Goal: Transaction & Acquisition: Register for event/course

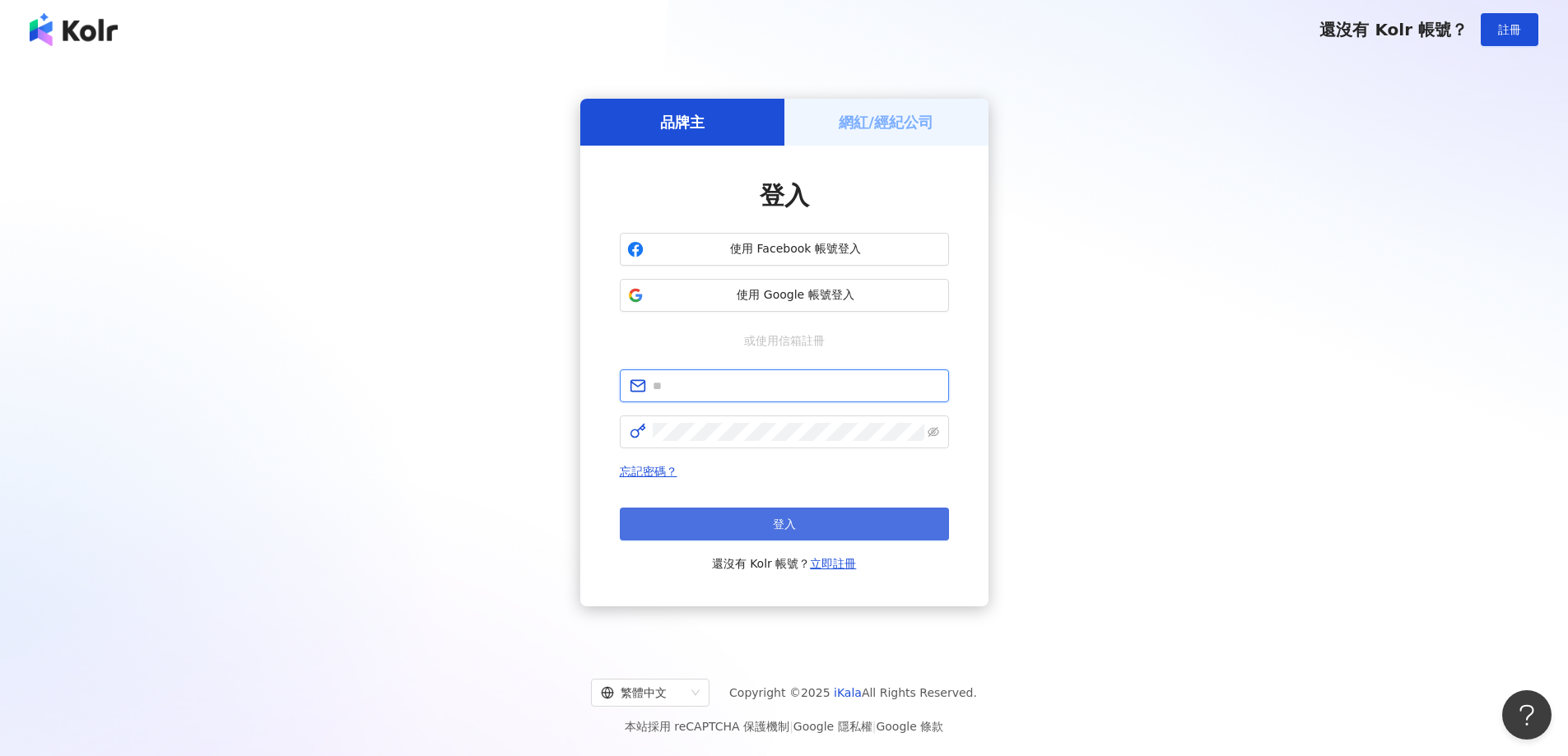
type input "**********"
click at [821, 530] on button "登入" at bounding box center [784, 524] width 330 height 33
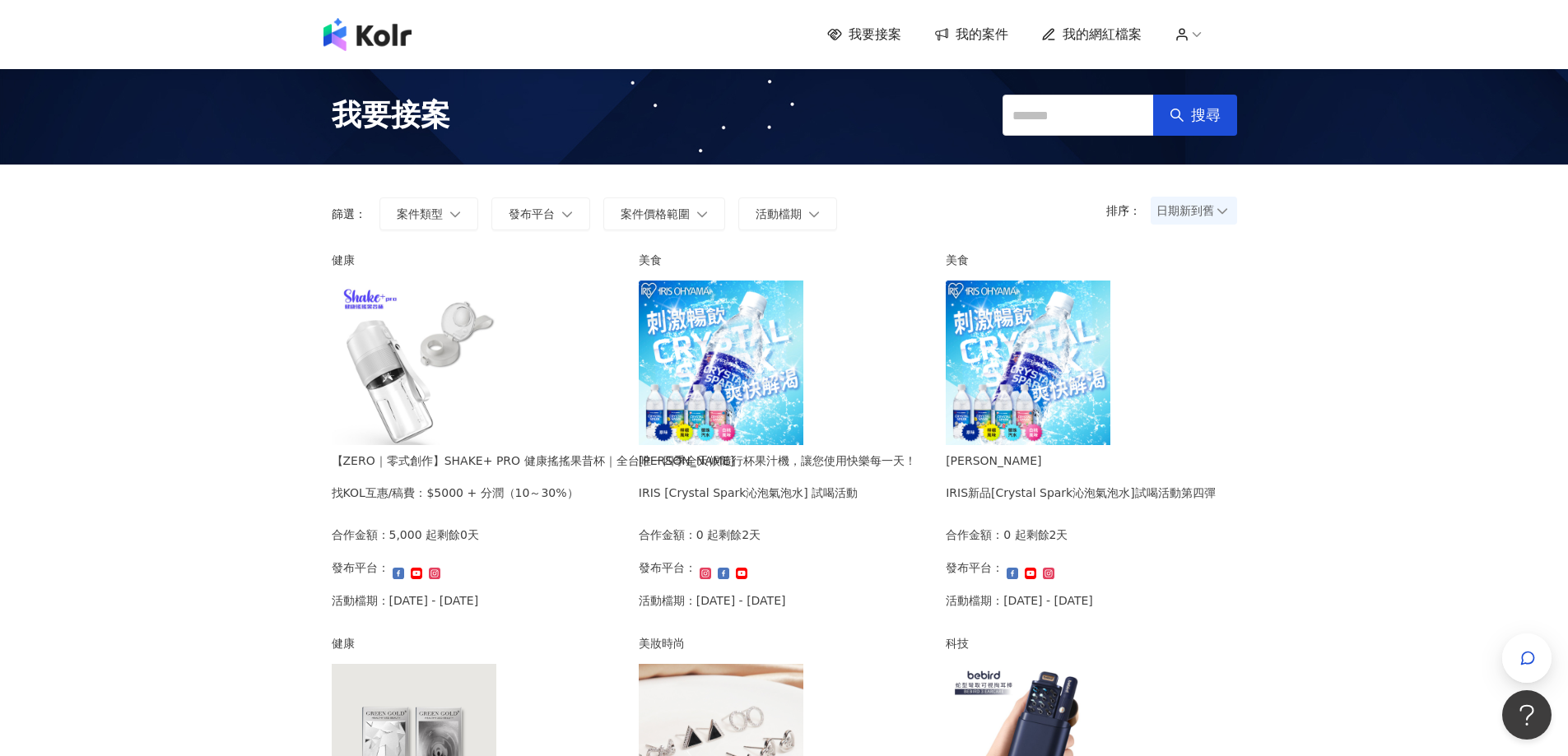
click at [443, 365] on img at bounding box center [415, 363] width 165 height 165
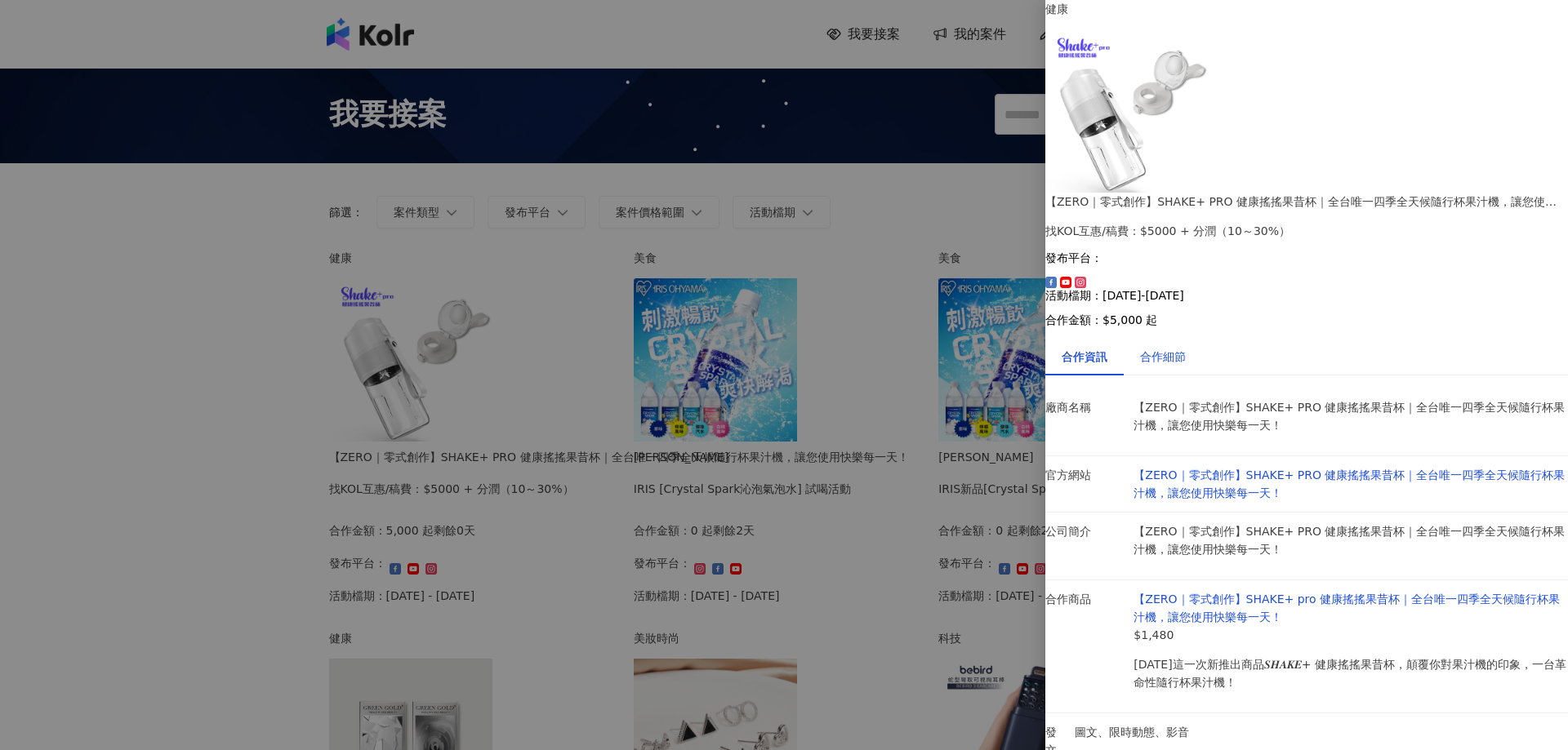
click at [1180, 348] on div "合作細節" at bounding box center [1163, 357] width 46 height 18
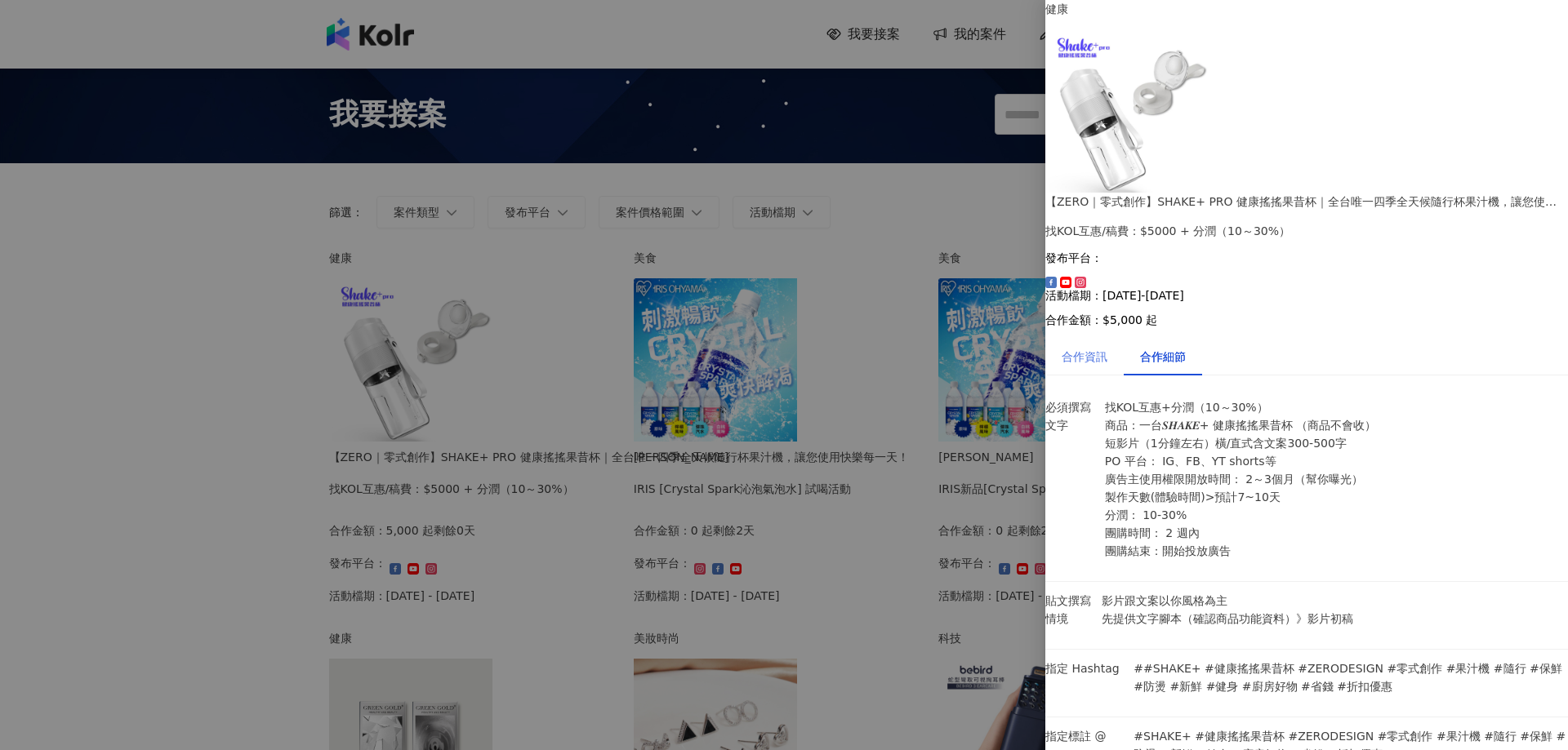
click at [1124, 338] on div "合作資訊" at bounding box center [1084, 357] width 78 height 37
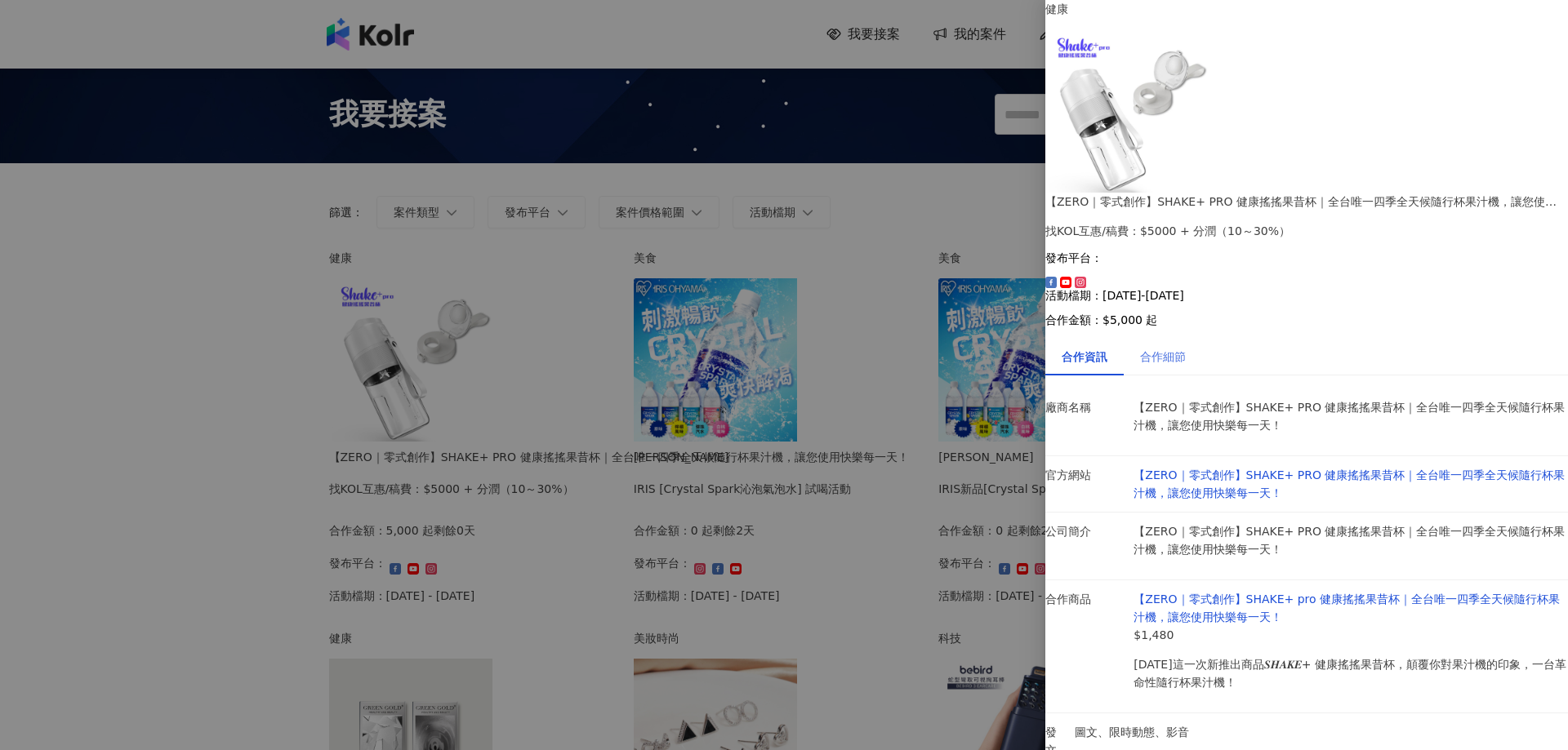
click at [1202, 338] on div "合作細節" at bounding box center [1163, 357] width 78 height 37
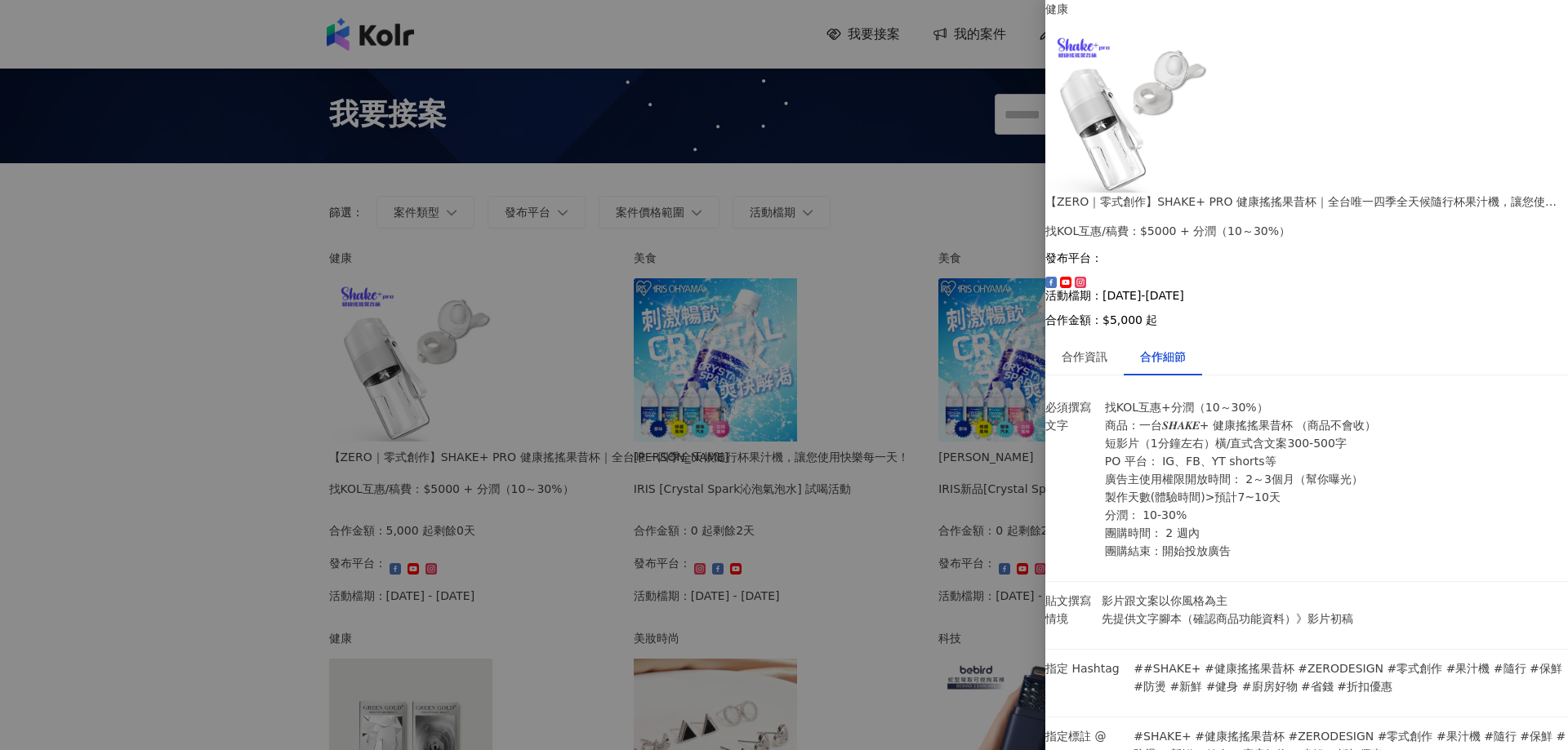
scroll to position [413, 0]
drag, startPoint x: 159, startPoint y: 461, endPoint x: 407, endPoint y: 370, distance: 264.2
click at [159, 462] on div at bounding box center [784, 375] width 1568 height 750
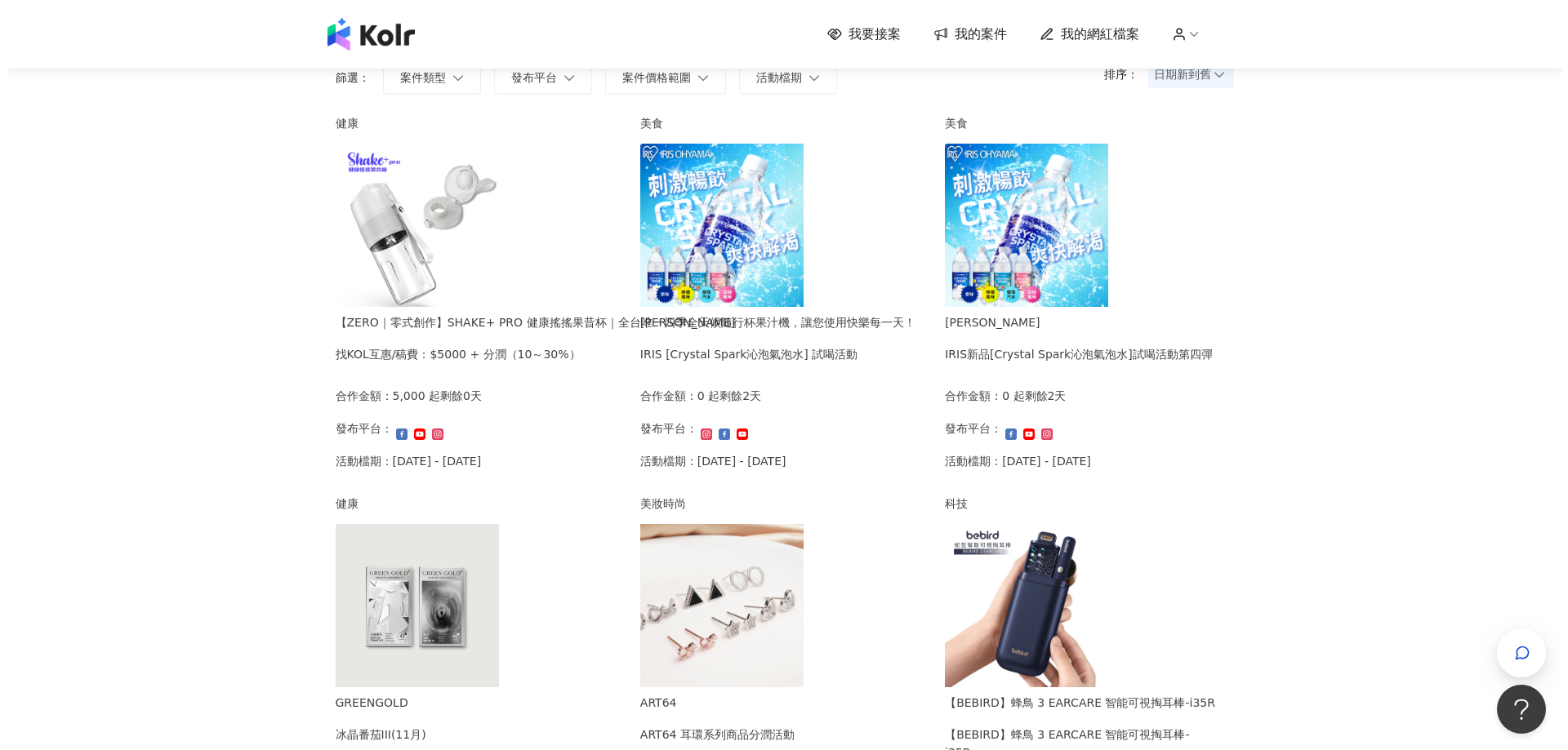
scroll to position [82, 0]
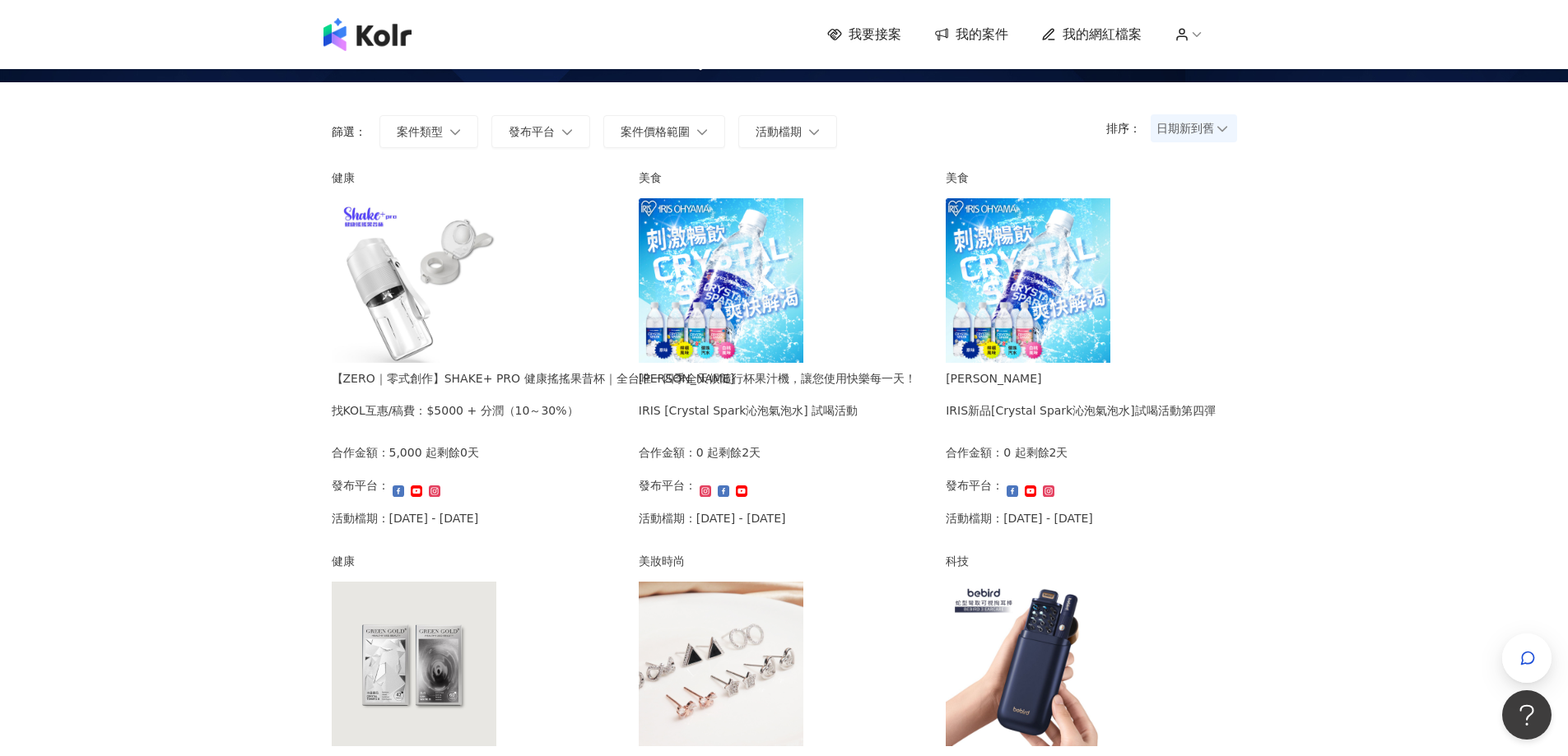
click at [1111, 318] on img at bounding box center [1028, 281] width 165 height 165
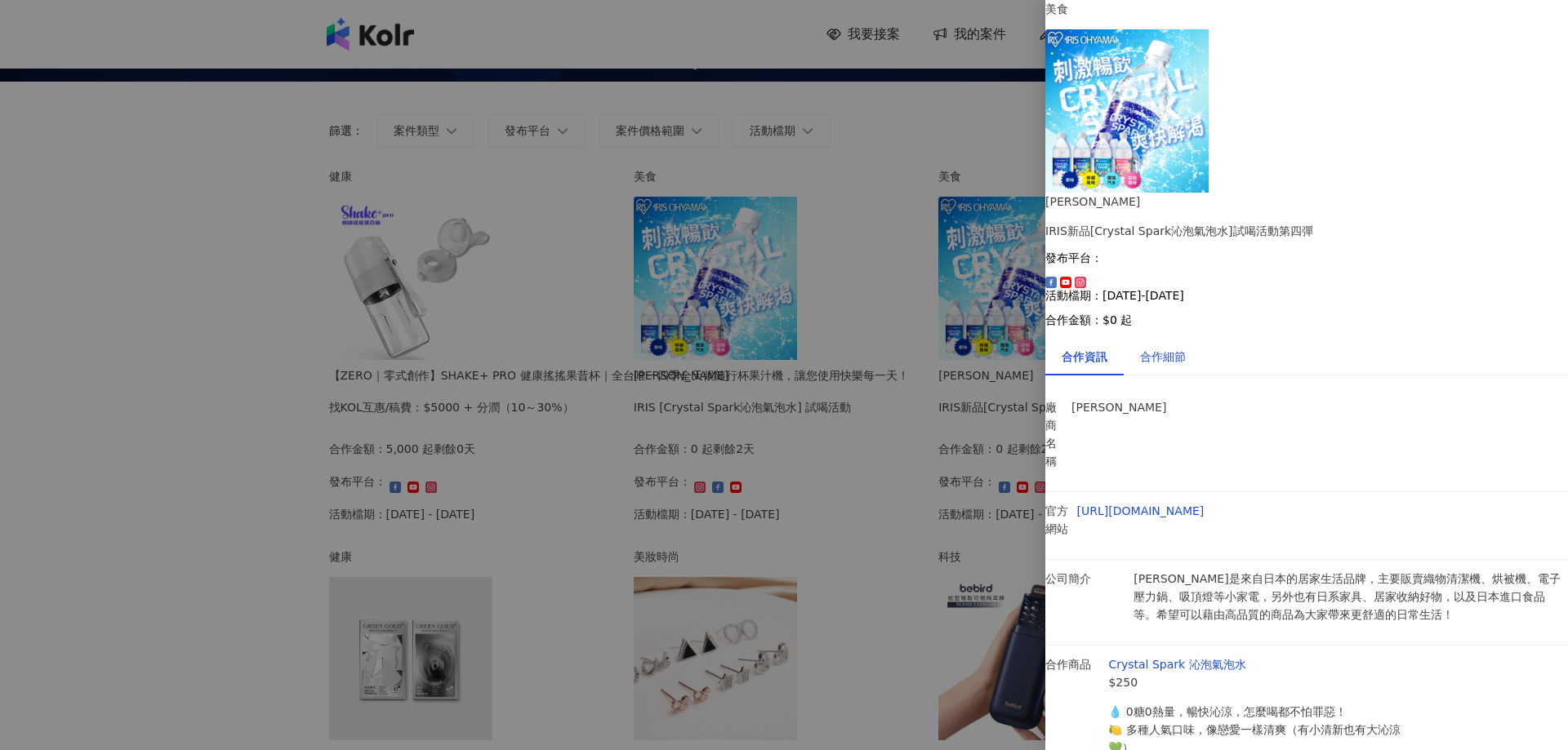
click at [1183, 348] on div "合作細節" at bounding box center [1163, 357] width 46 height 18
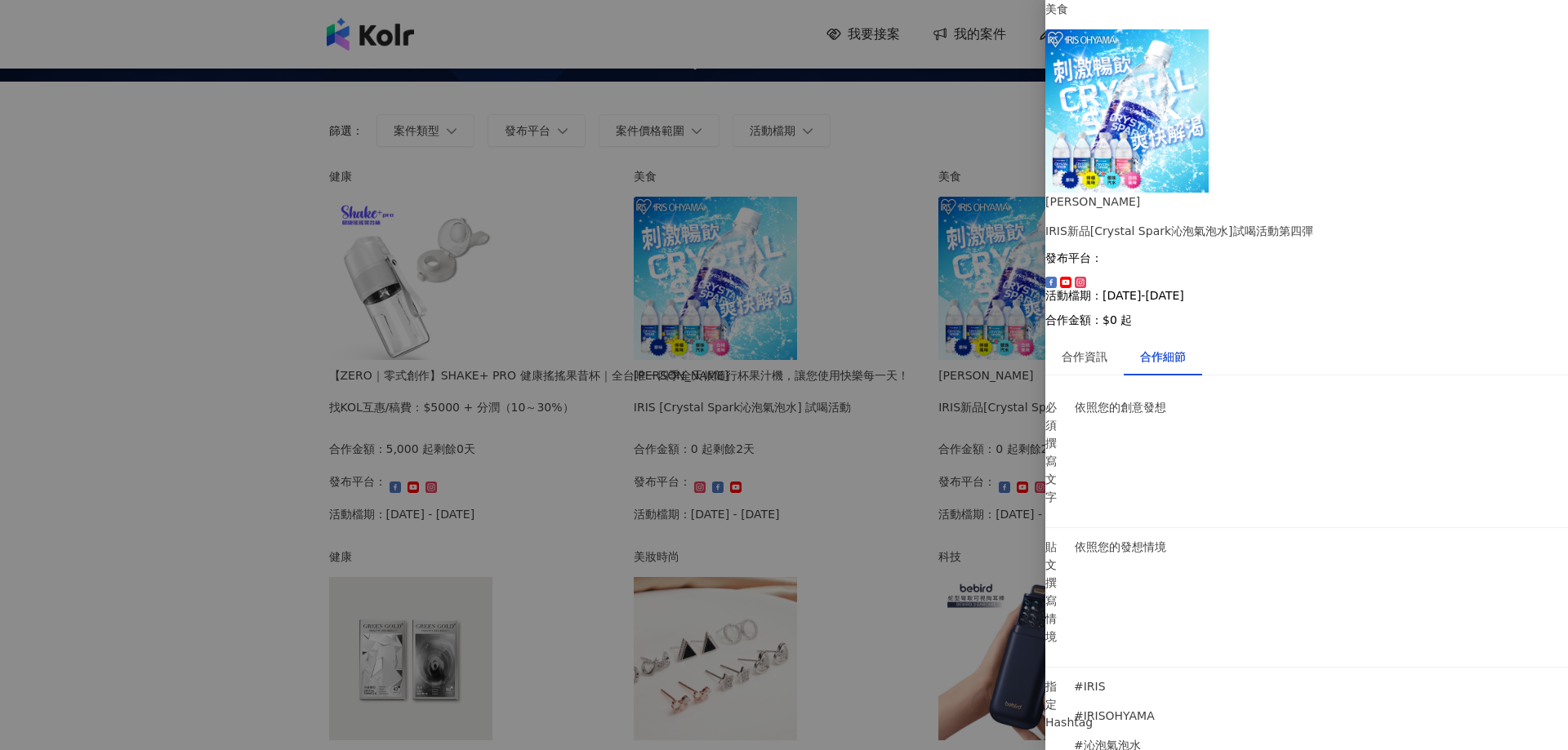
scroll to position [285, 0]
click at [236, 524] on div at bounding box center [784, 375] width 1568 height 750
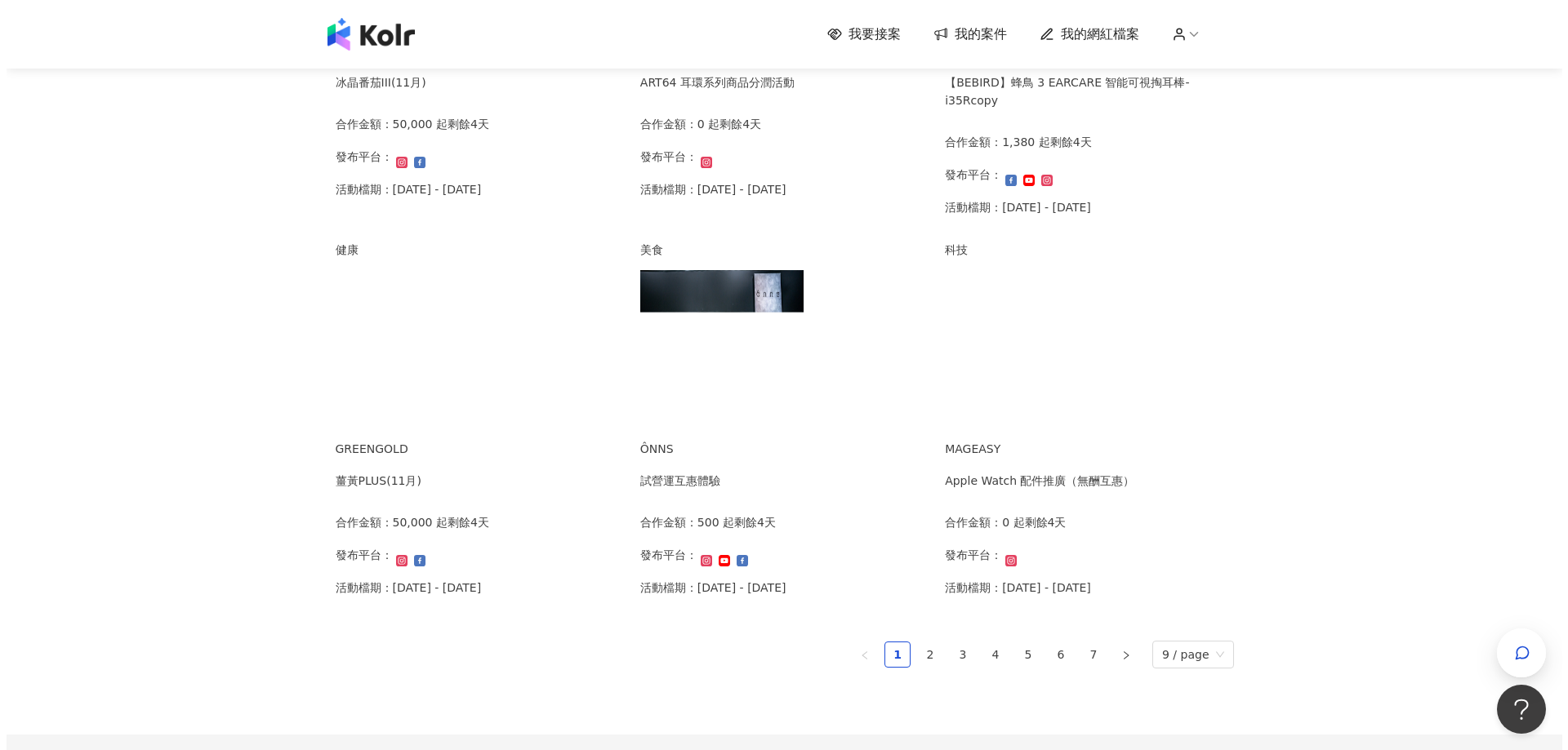
scroll to position [816, 0]
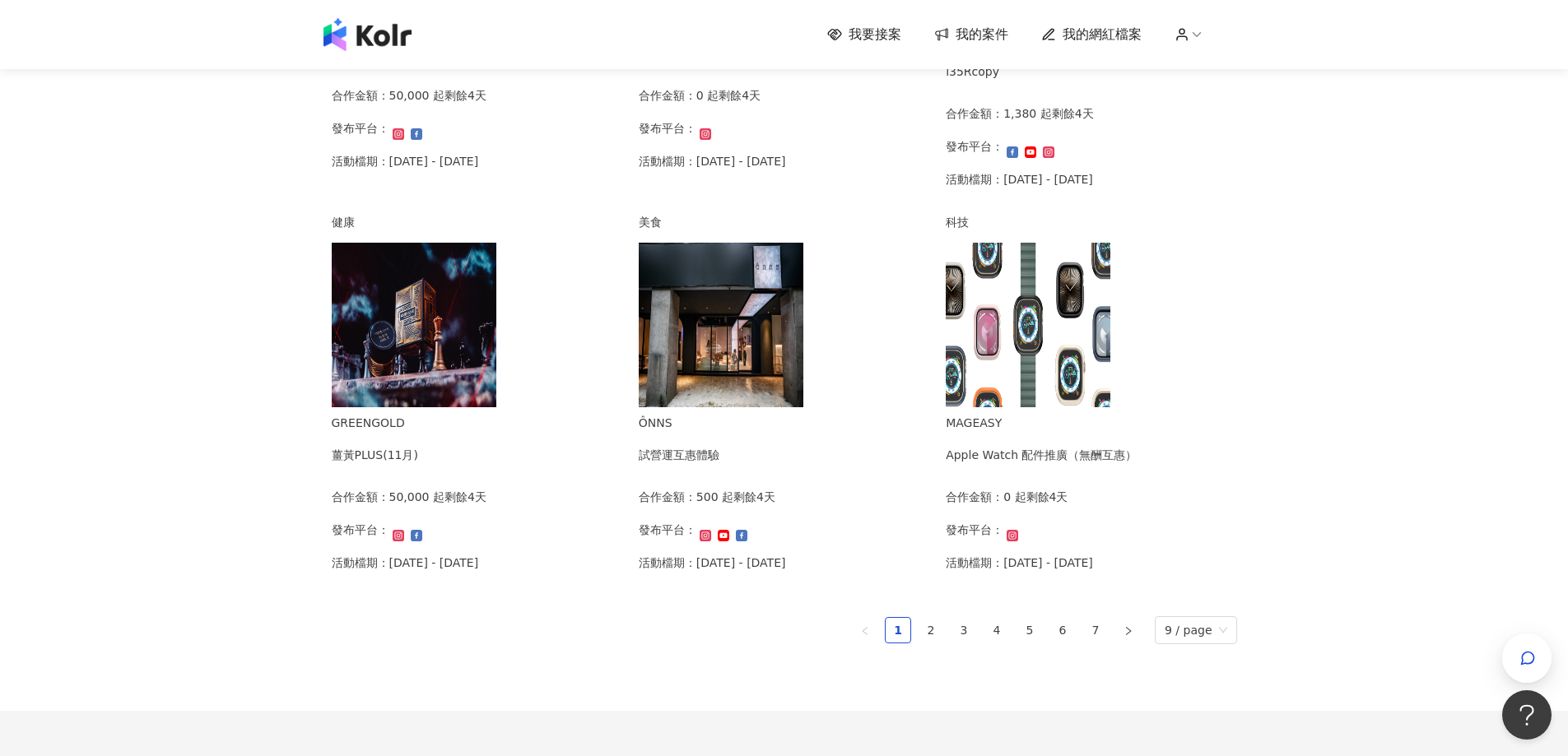
click at [494, 393] on img at bounding box center [415, 325] width 165 height 165
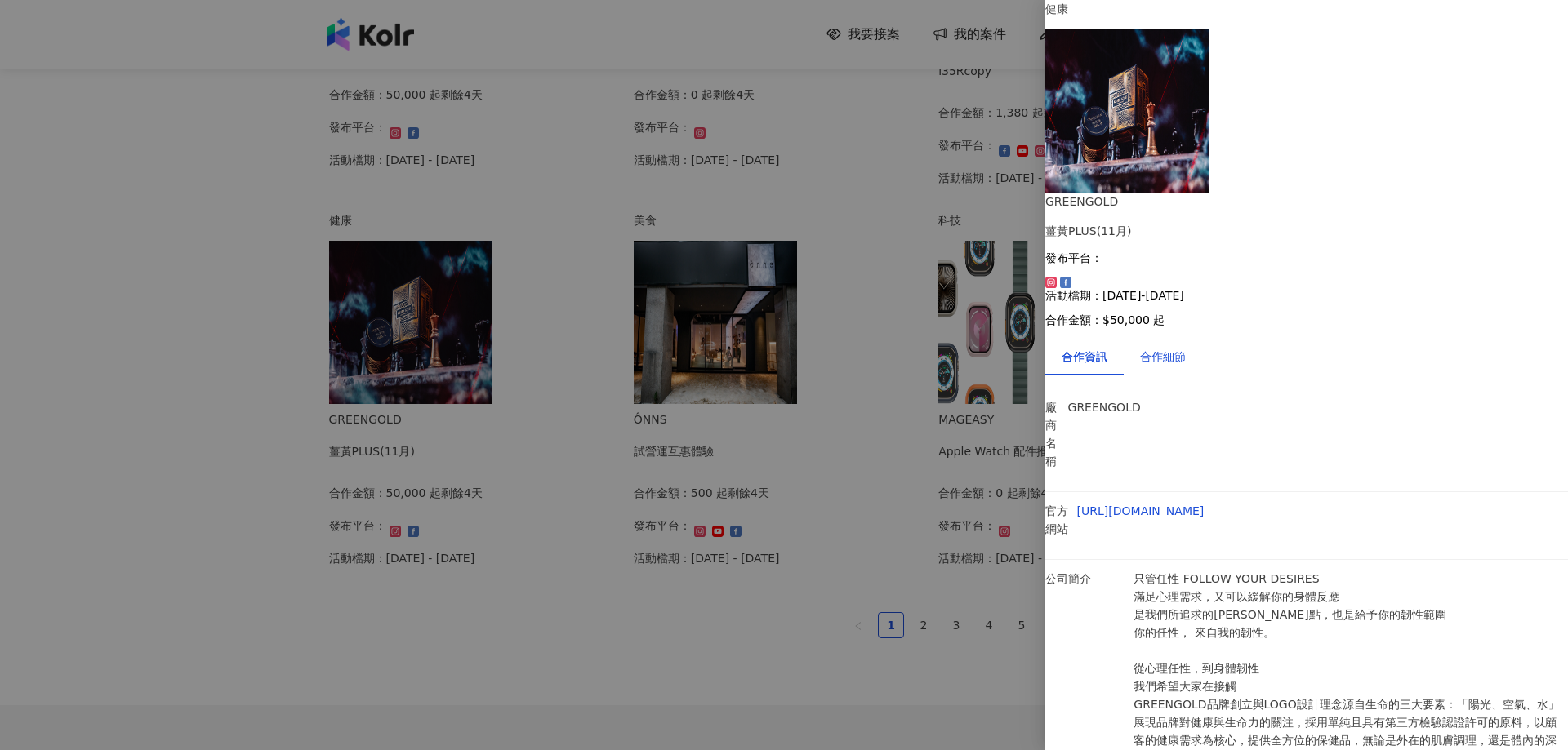
click at [1184, 348] on div "合作細節" at bounding box center [1163, 357] width 46 height 18
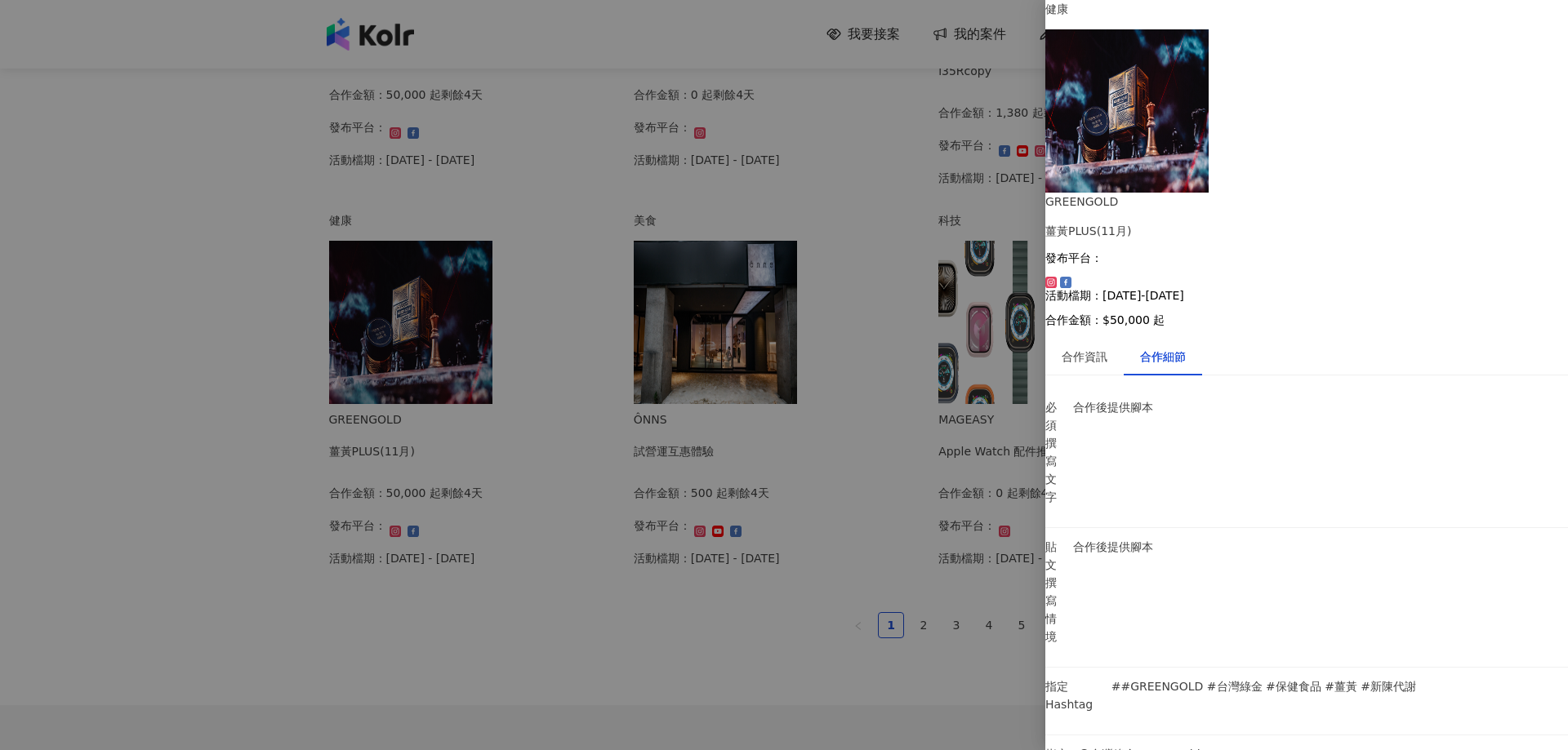
scroll to position [389, 0]
click at [607, 680] on div at bounding box center [784, 375] width 1568 height 750
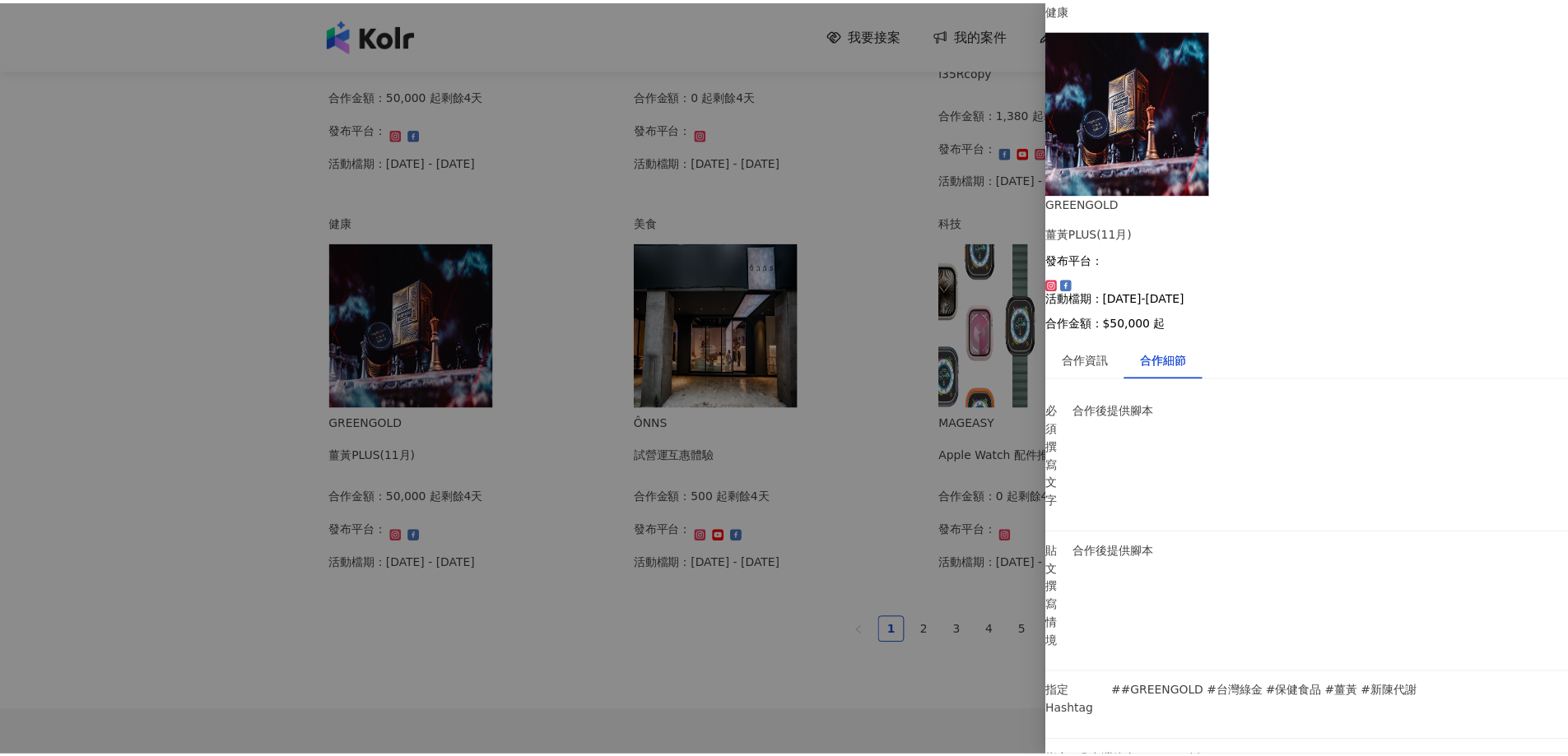
scroll to position [0, 0]
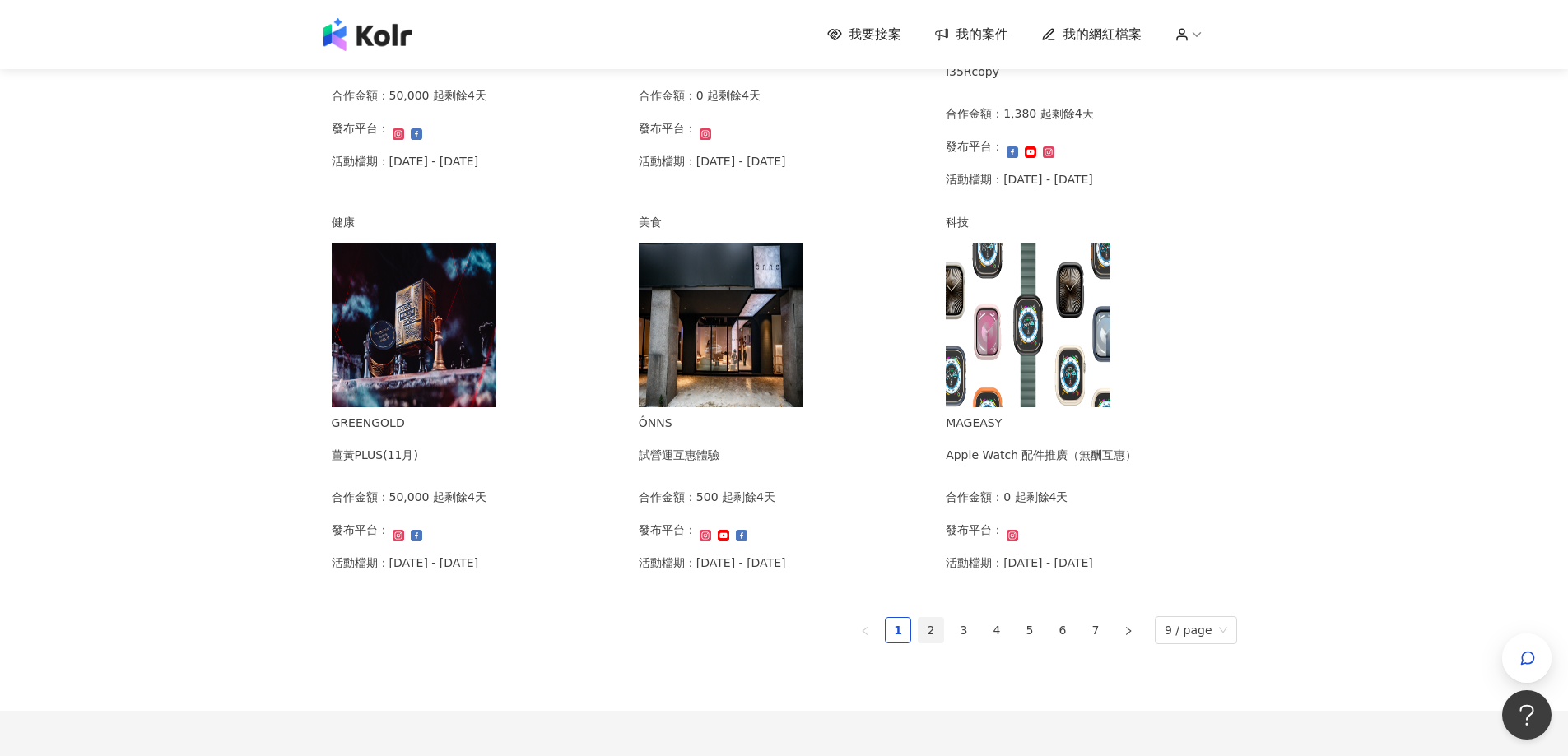
click at [938, 643] on link "2" at bounding box center [930, 630] width 25 height 25
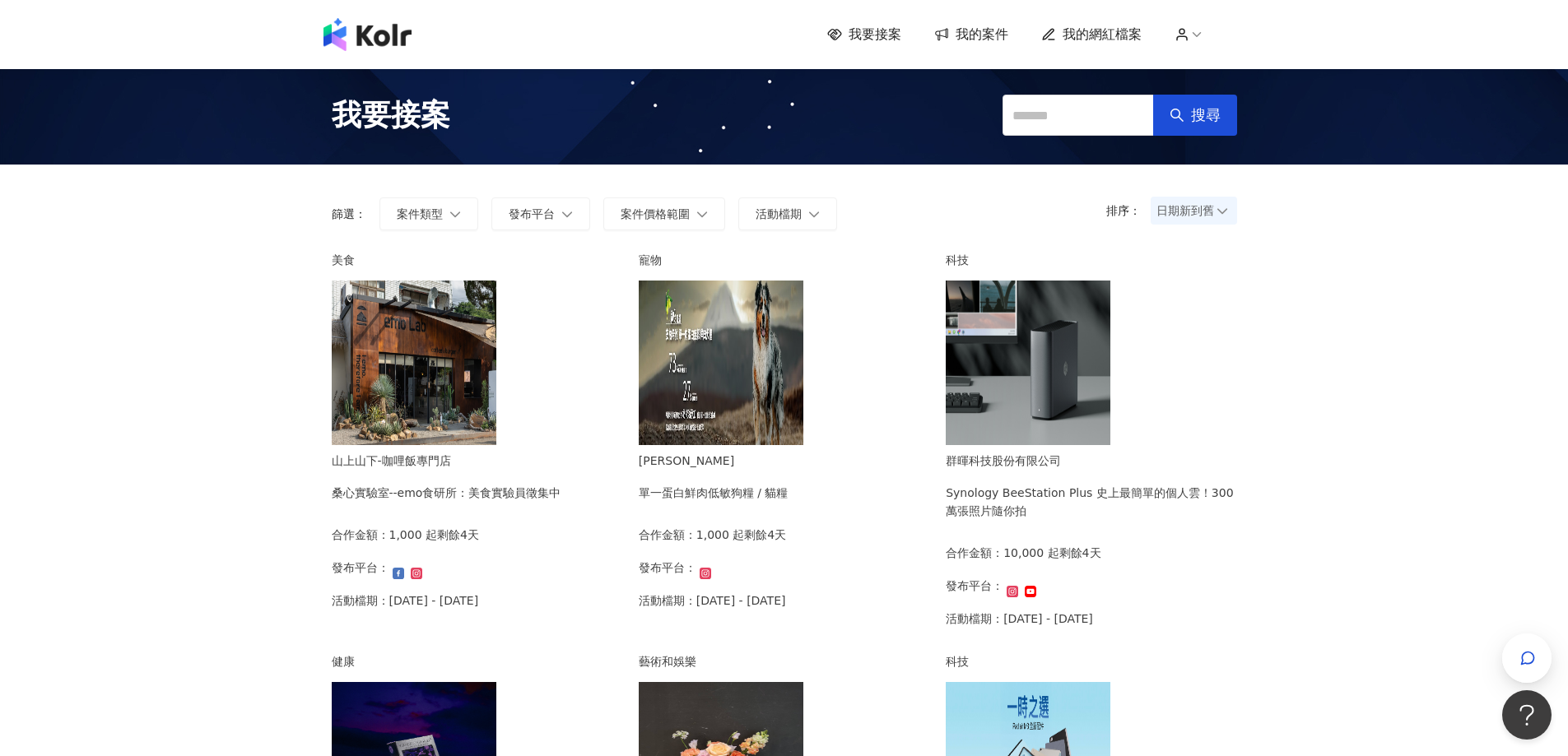
click at [720, 395] on img at bounding box center [721, 363] width 165 height 165
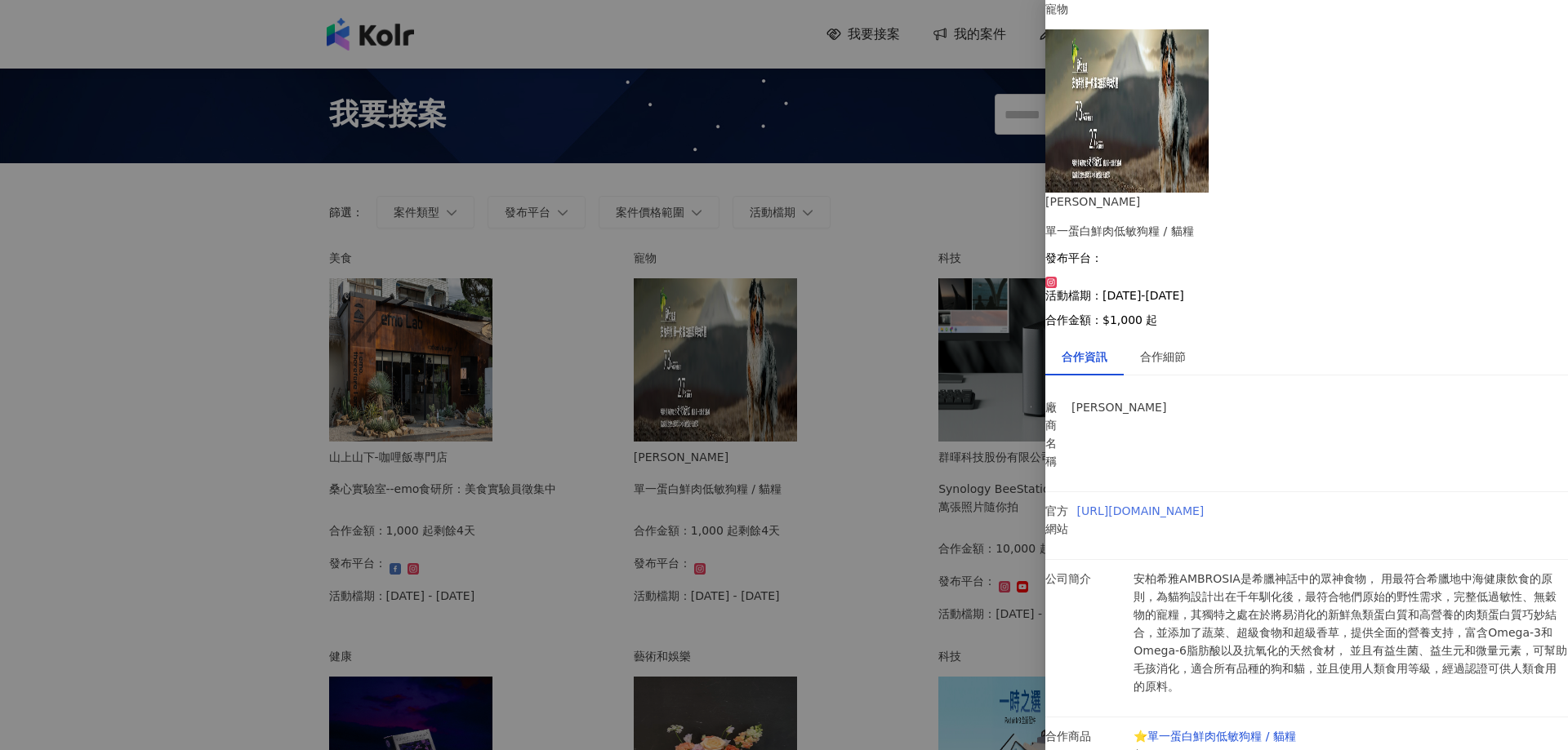
click at [1205, 505] on link "[URL][DOMAIN_NAME]" at bounding box center [1141, 511] width 128 height 13
click at [201, 481] on div at bounding box center [784, 375] width 1568 height 750
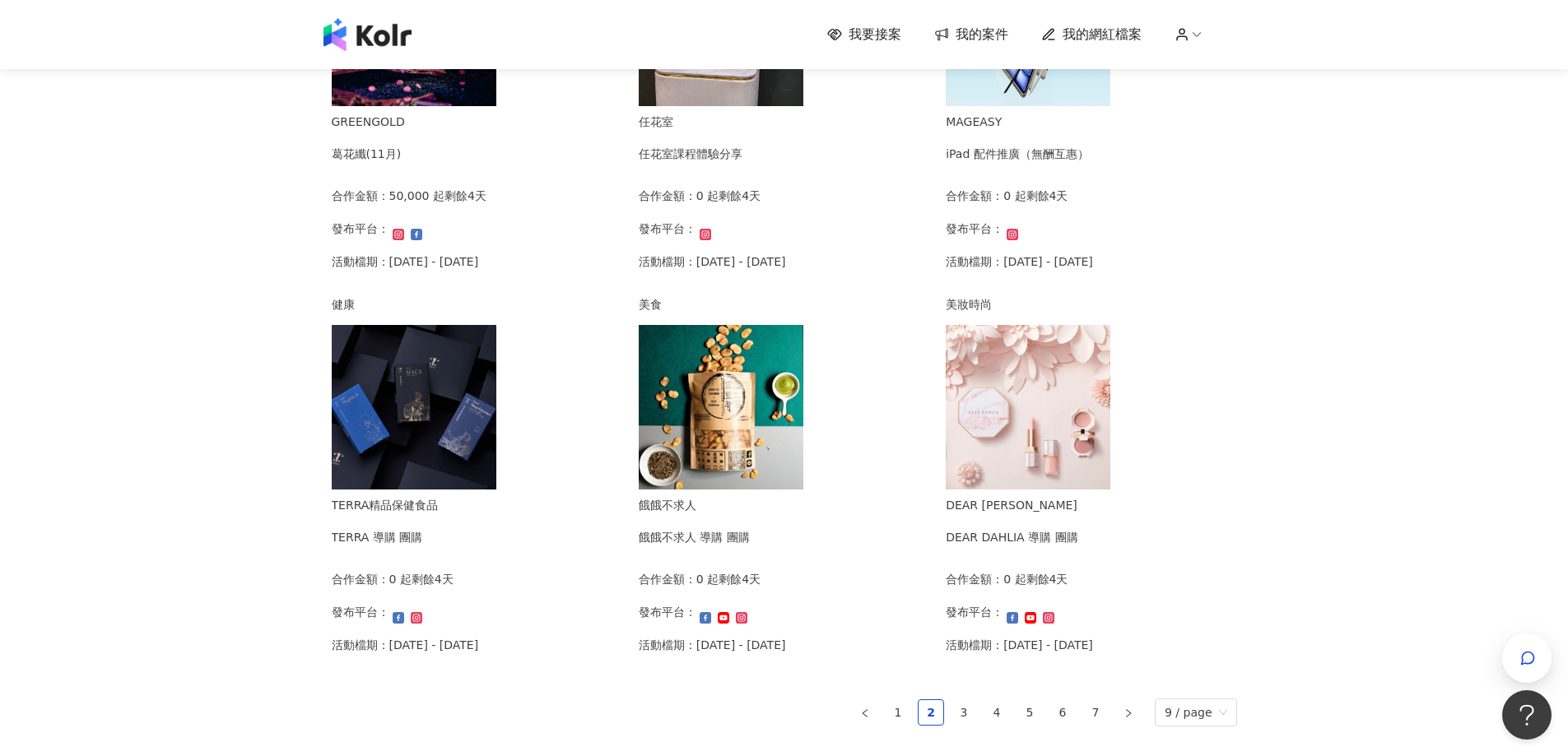
scroll to position [1004, 0]
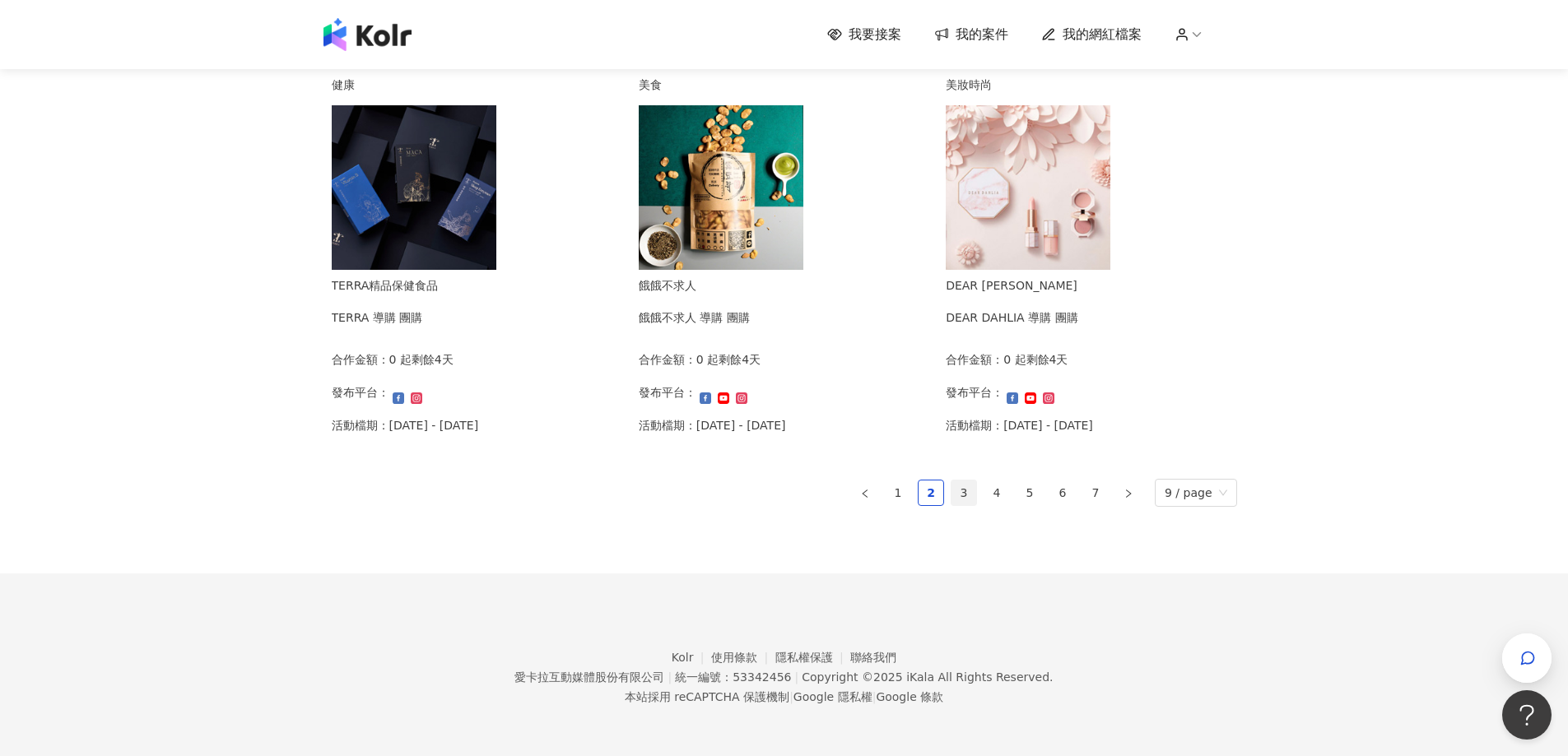
click at [958, 494] on link "3" at bounding box center [964, 493] width 25 height 25
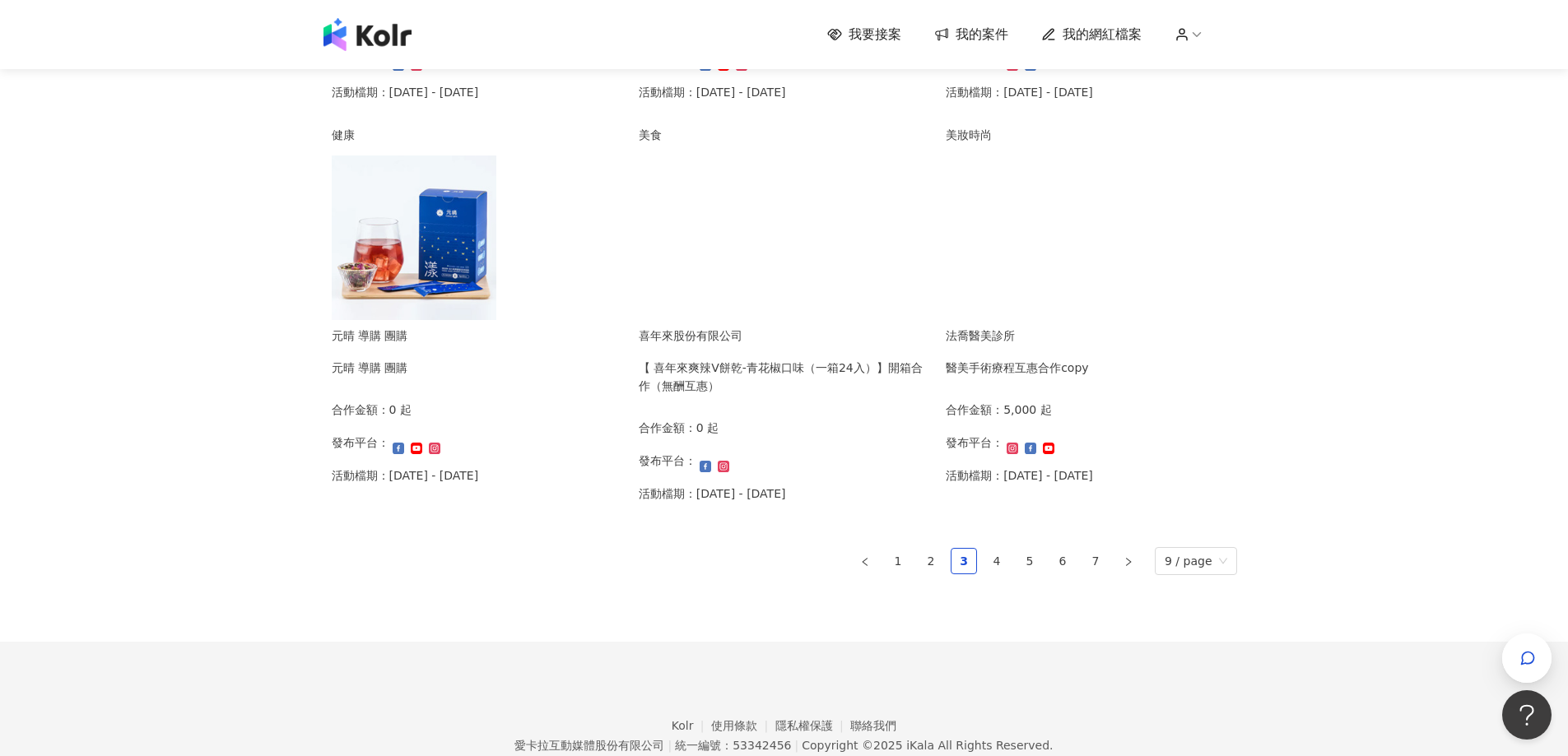
scroll to position [1009, 0]
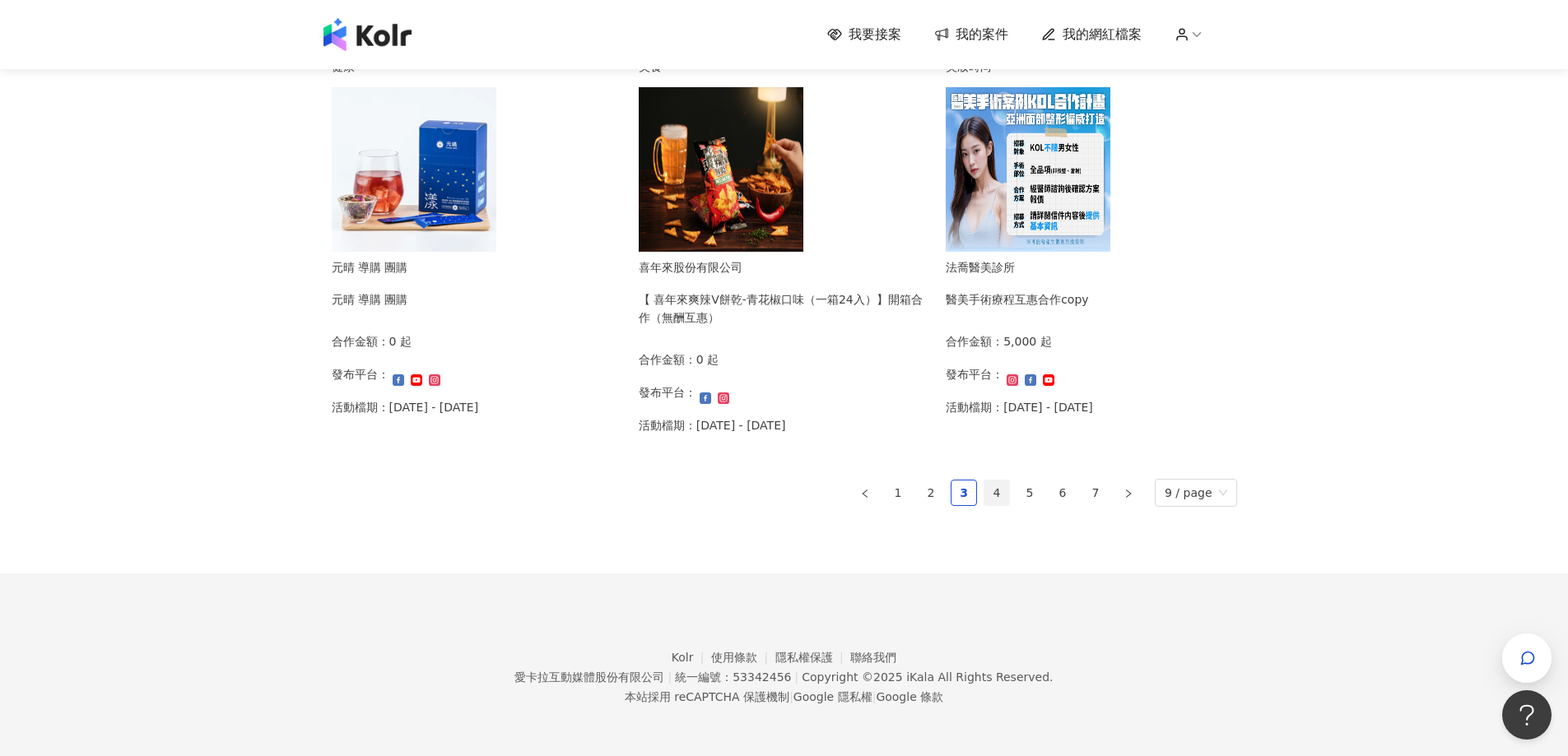
click at [1009, 505] on link "4" at bounding box center [996, 493] width 25 height 25
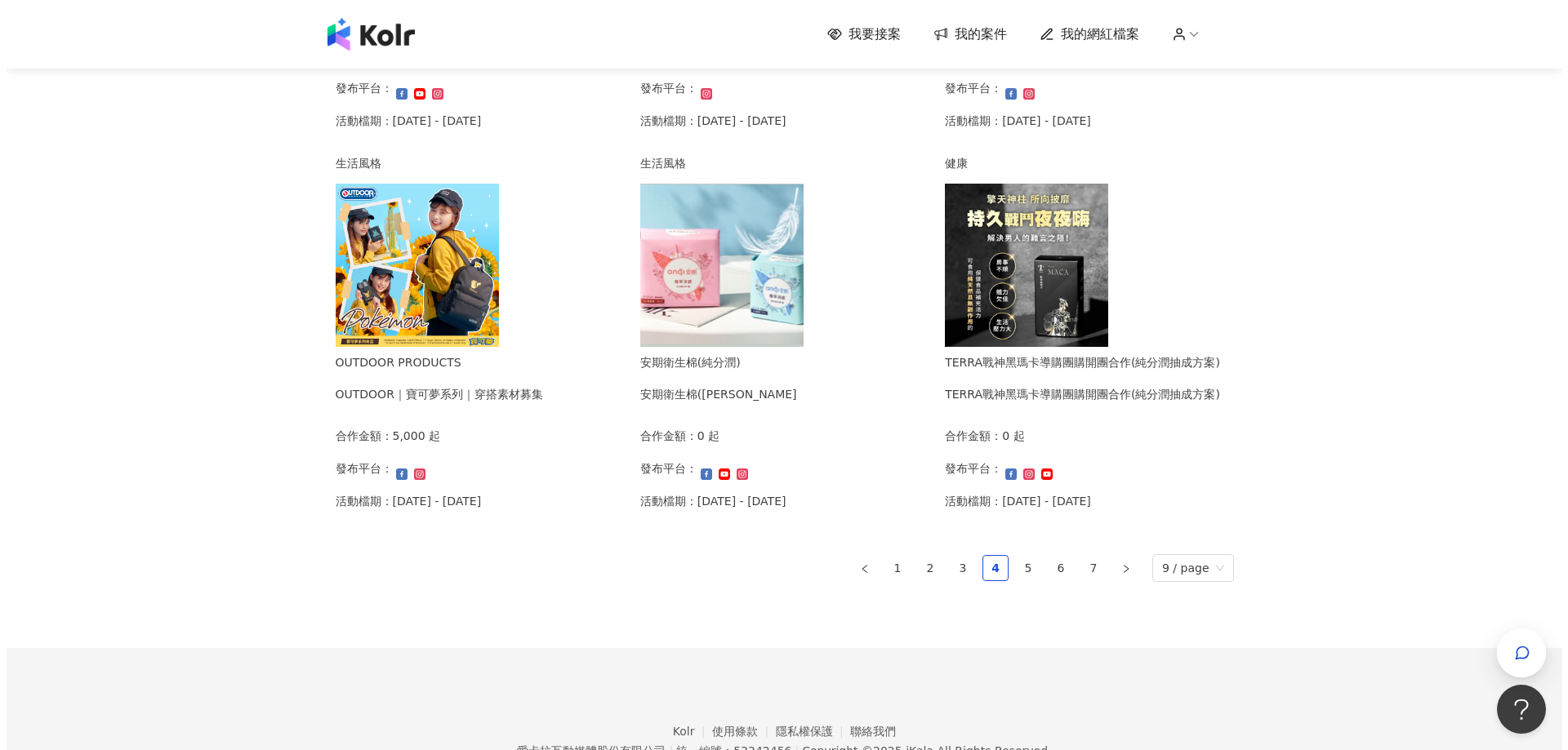
scroll to position [838, 0]
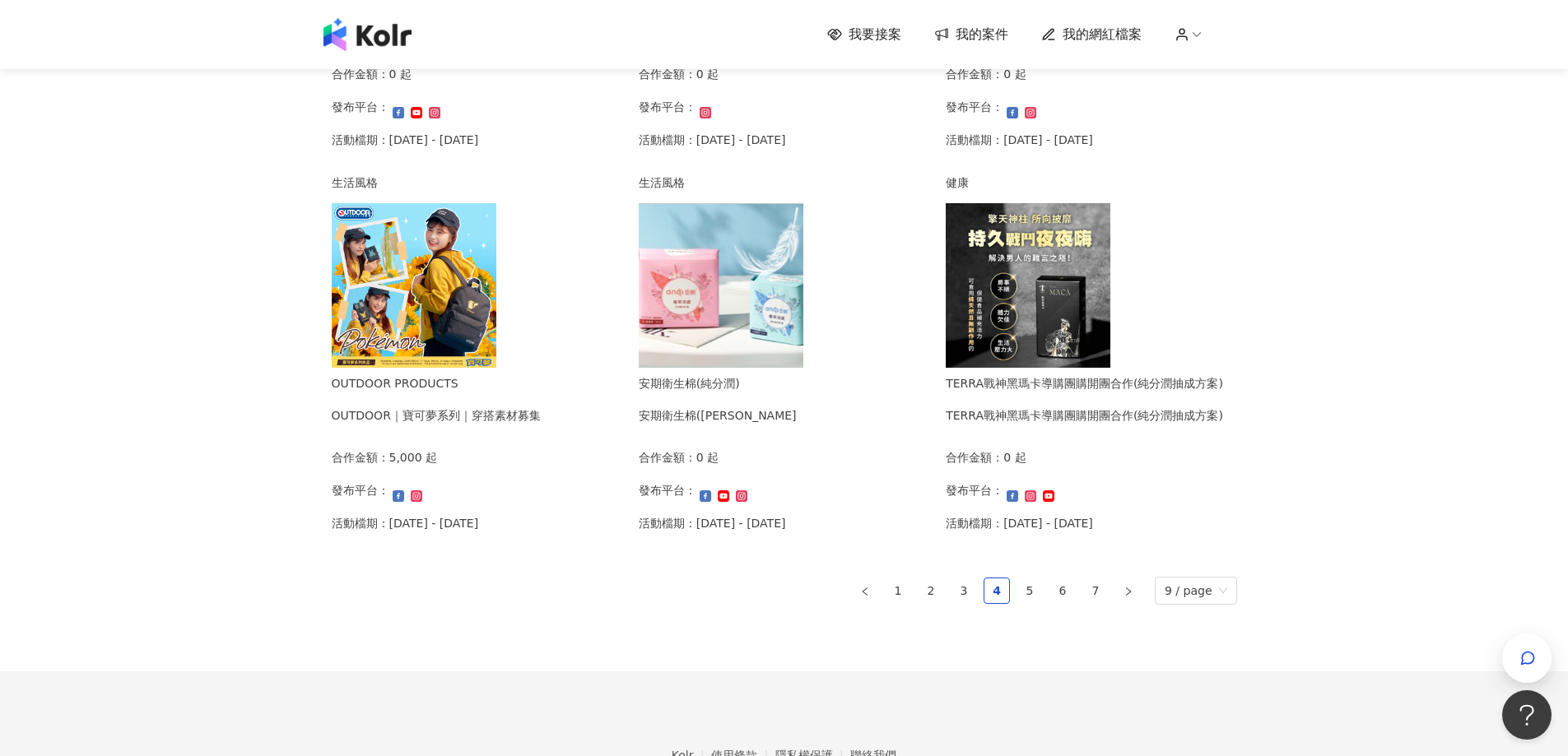
click at [486, 425] on div "OUTDOOR｜寶可夢系列｜穿搭素材募集" at bounding box center [437, 415] width 209 height 18
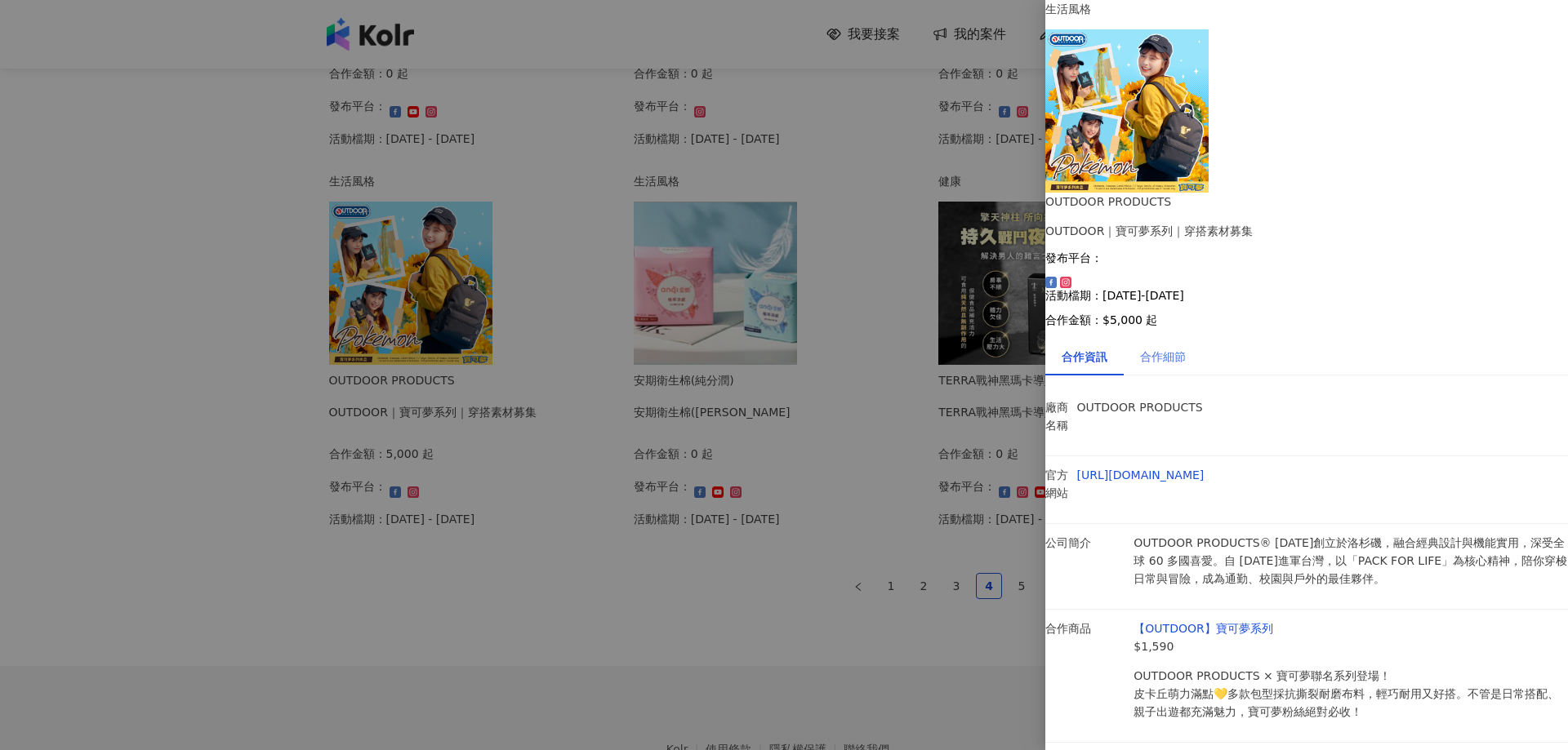
click at [1180, 338] on div "合作細節" at bounding box center [1163, 357] width 78 height 37
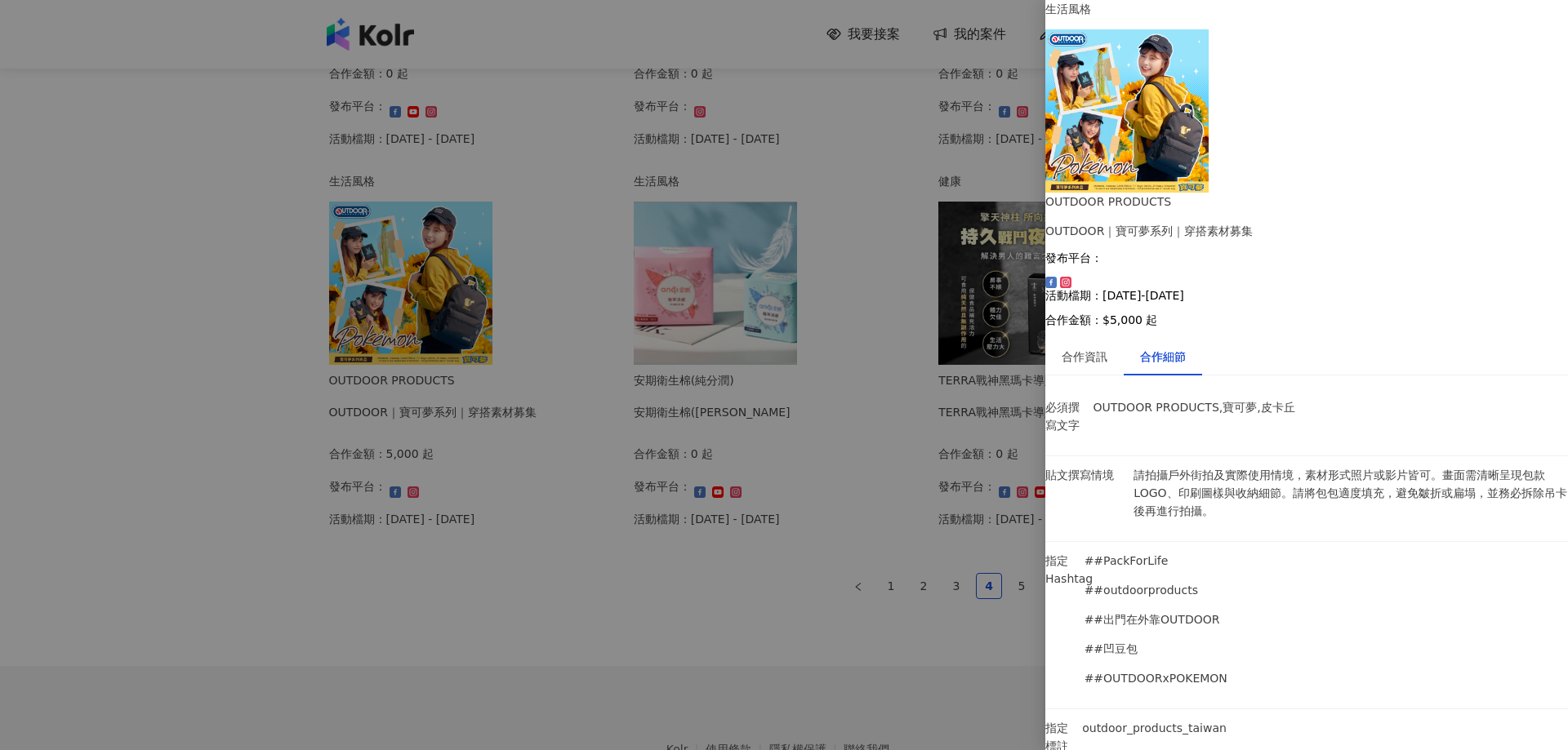
drag, startPoint x: 1287, startPoint y: 302, endPoint x: 1139, endPoint y: 305, distance: 148.0
click at [1139, 719] on div "outdoor_products_taiwan" at bounding box center [1170, 752] width 185 height 66
copy p "outdoor_products_taiwan"
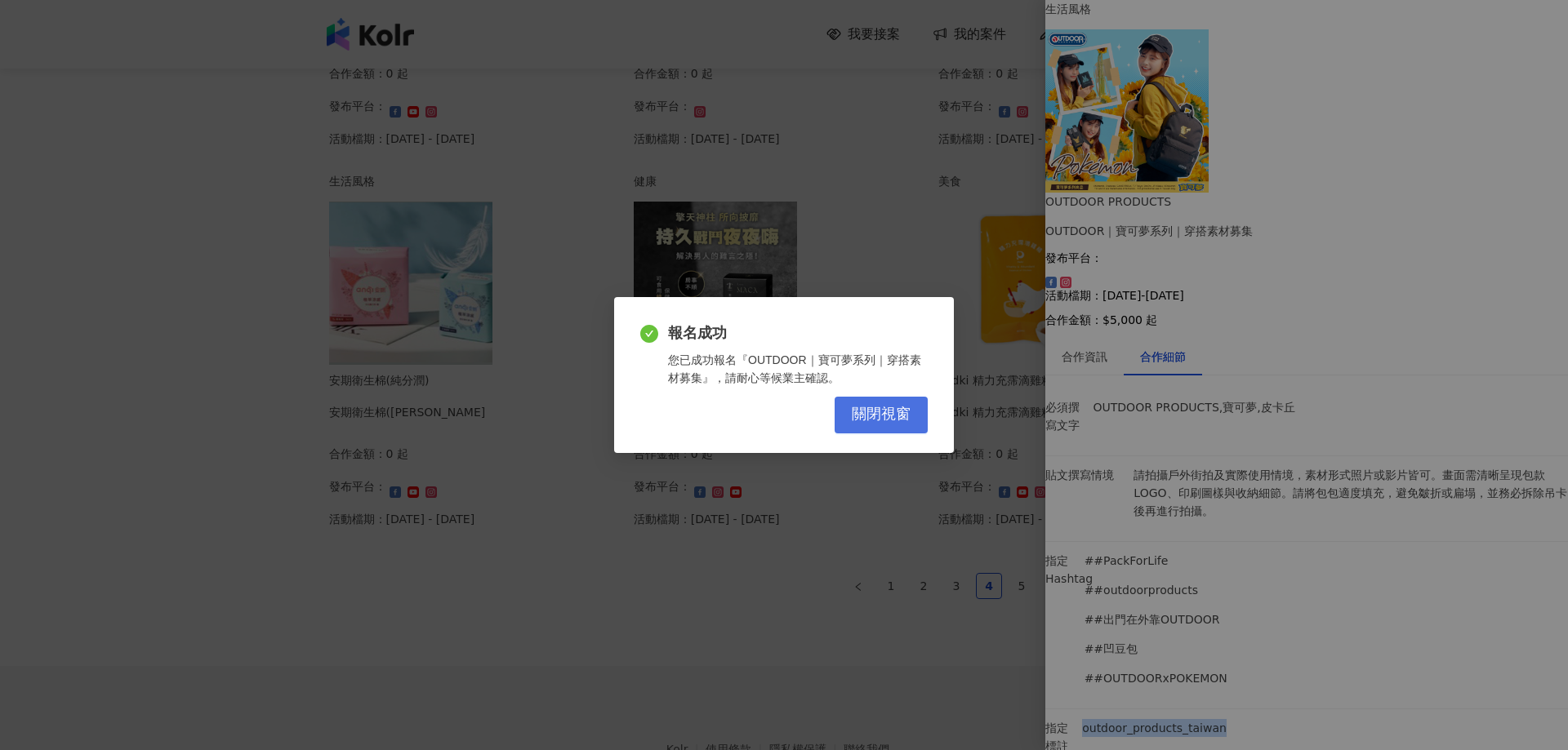
click at [910, 417] on button "關閉視窗" at bounding box center [880, 415] width 93 height 37
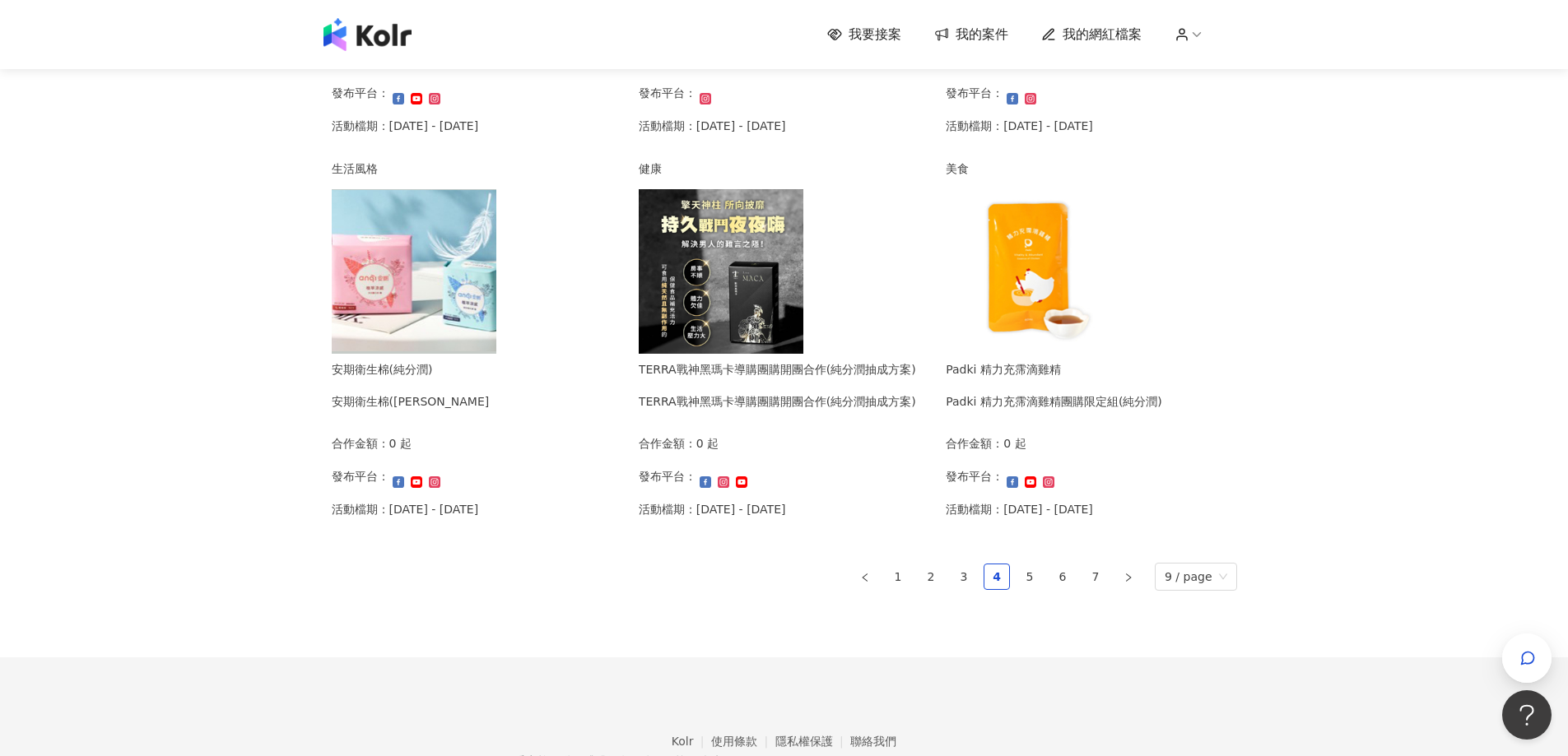
scroll to position [1009, 0]
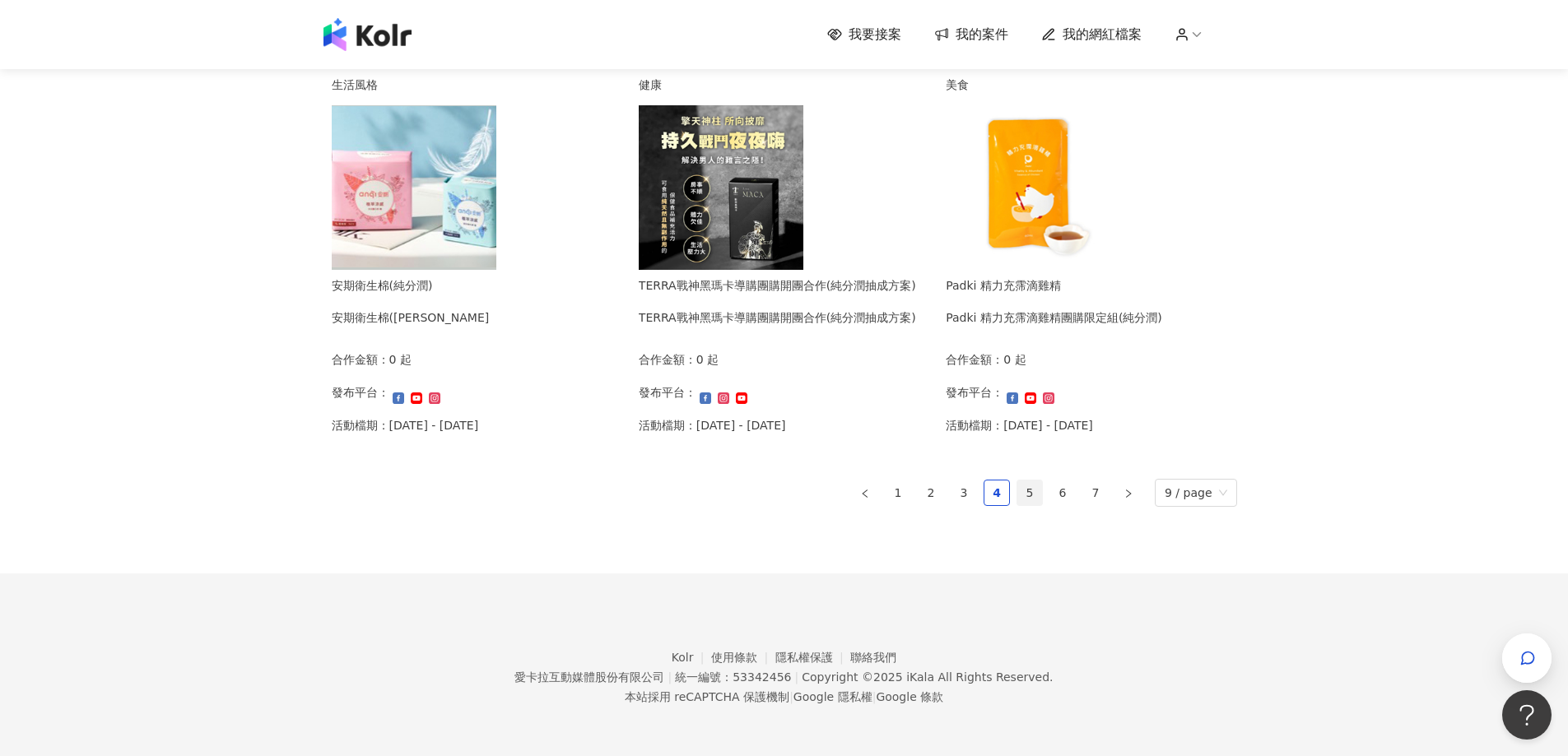
click at [1039, 494] on link "5" at bounding box center [1030, 493] width 25 height 25
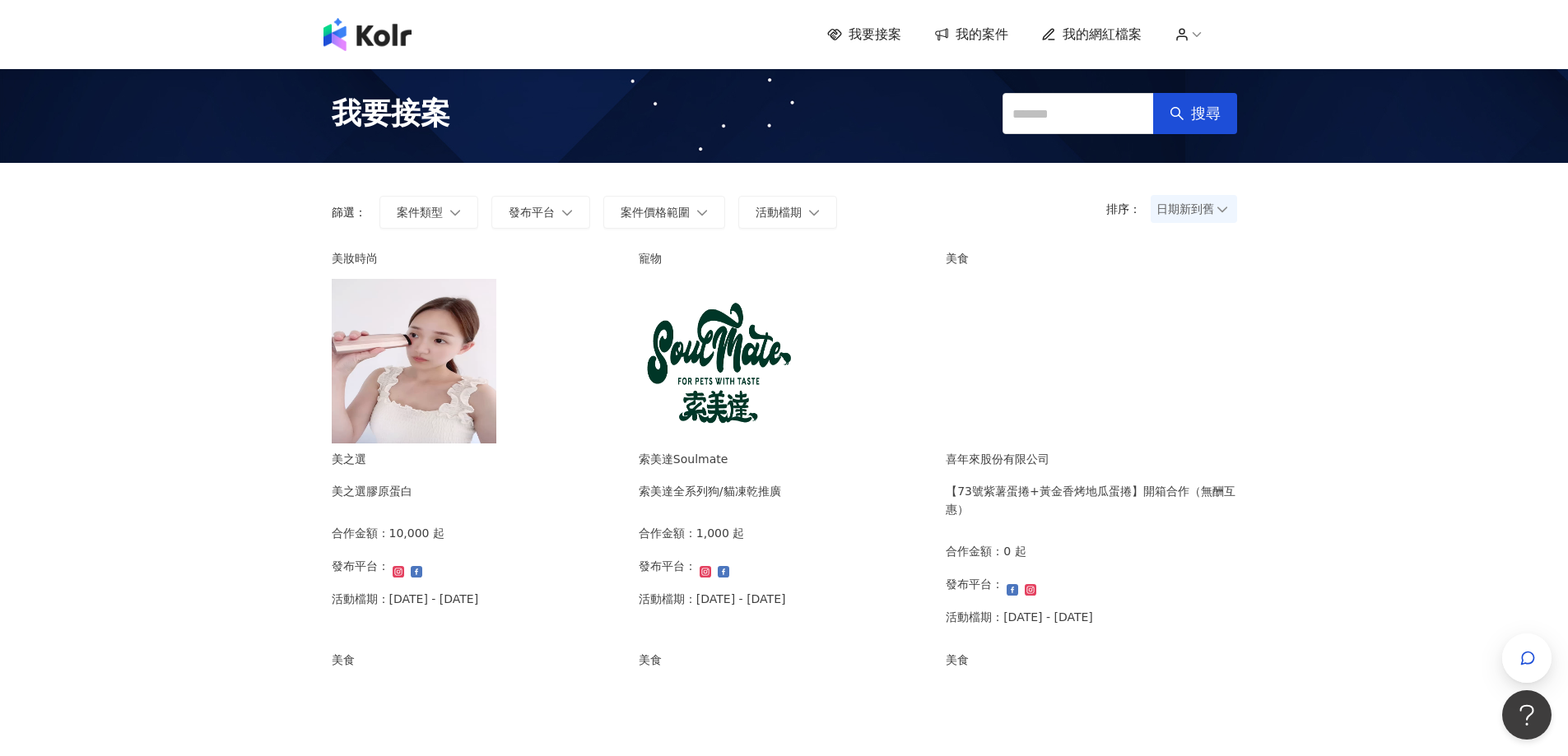
scroll to position [0, 0]
